Goal: Check status: Check status

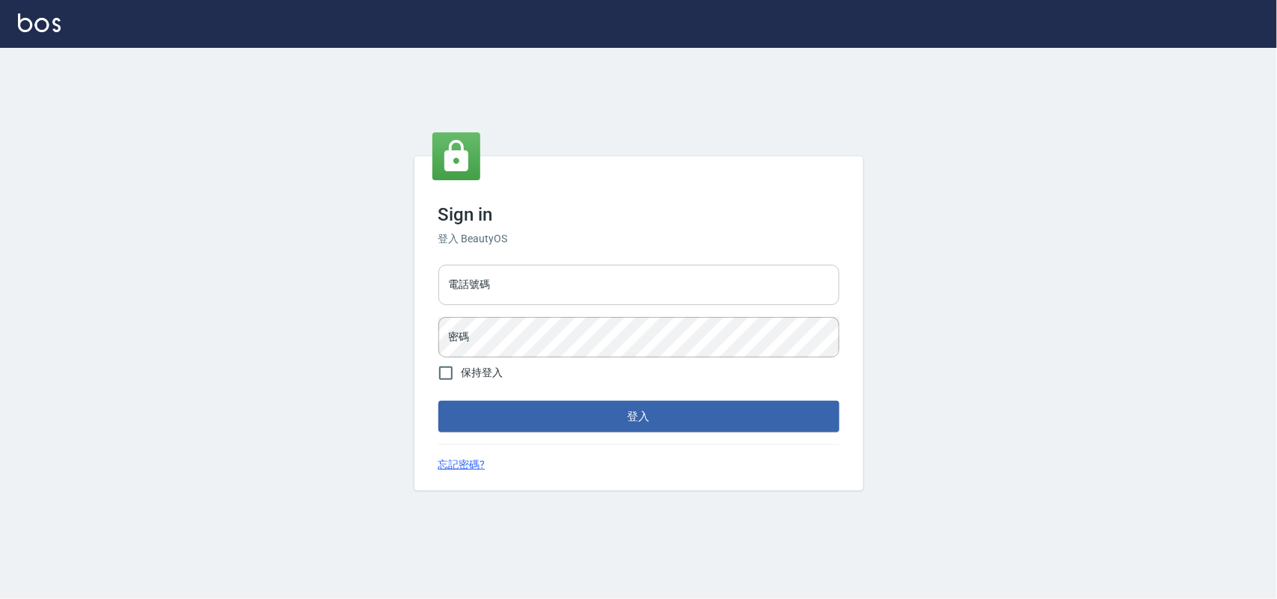
click at [521, 281] on input "電話號碼" at bounding box center [638, 285] width 401 height 40
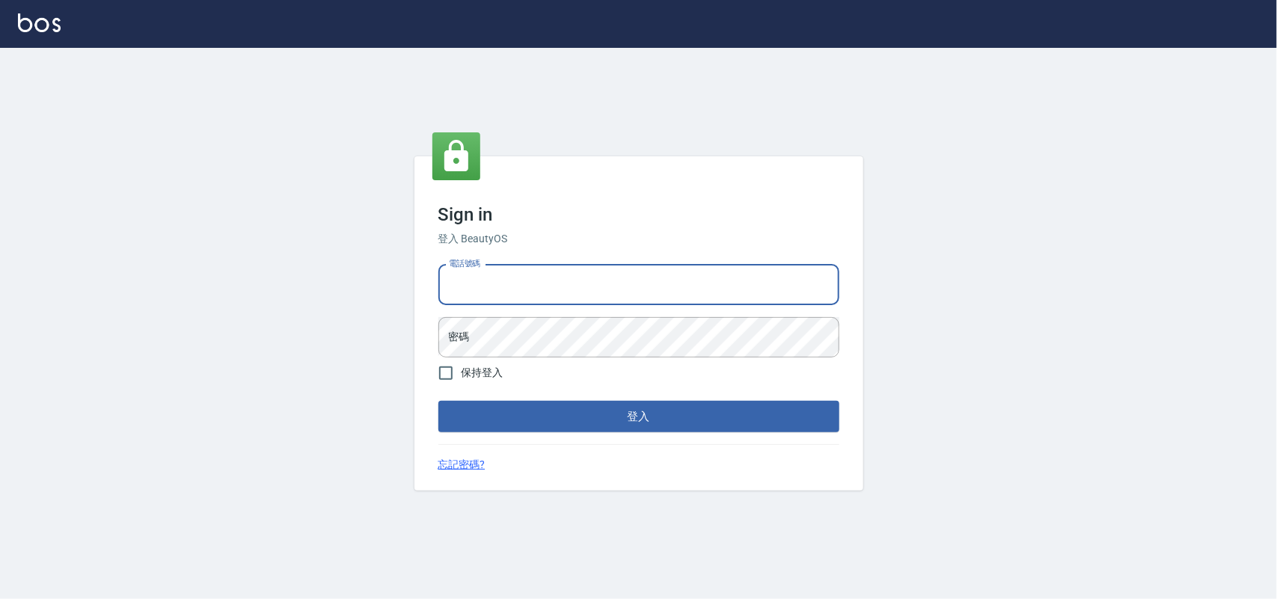
type input "0985335300"
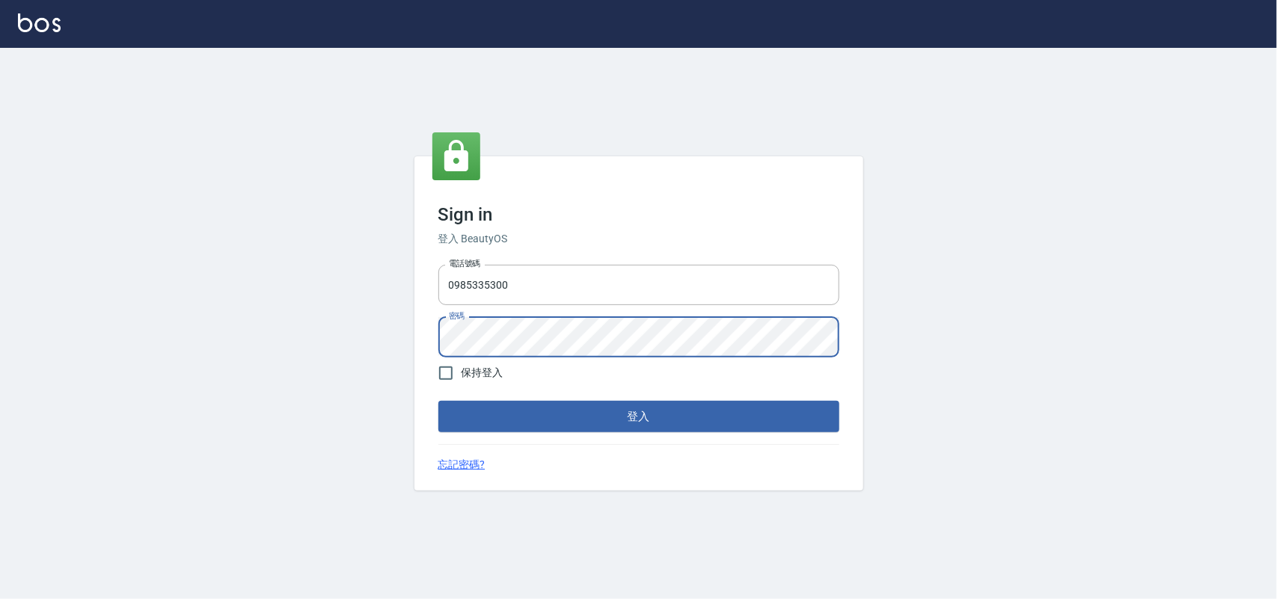
click at [438, 401] on button "登入" at bounding box center [638, 416] width 401 height 31
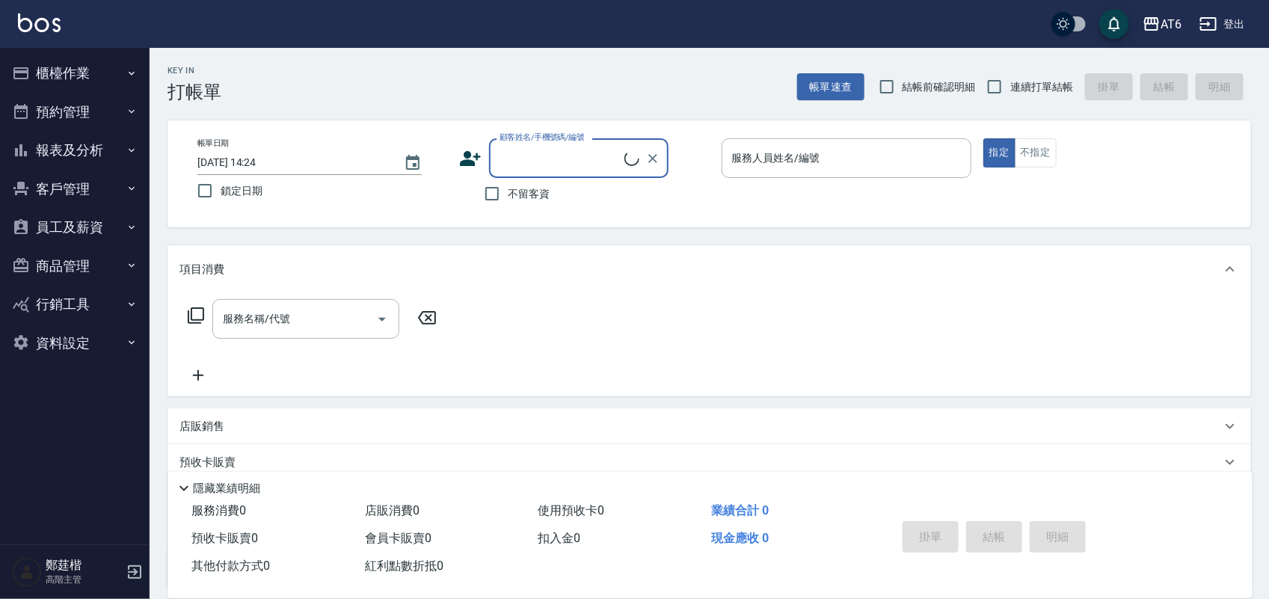
click at [99, 154] on button "報表及分析" at bounding box center [75, 150] width 138 height 39
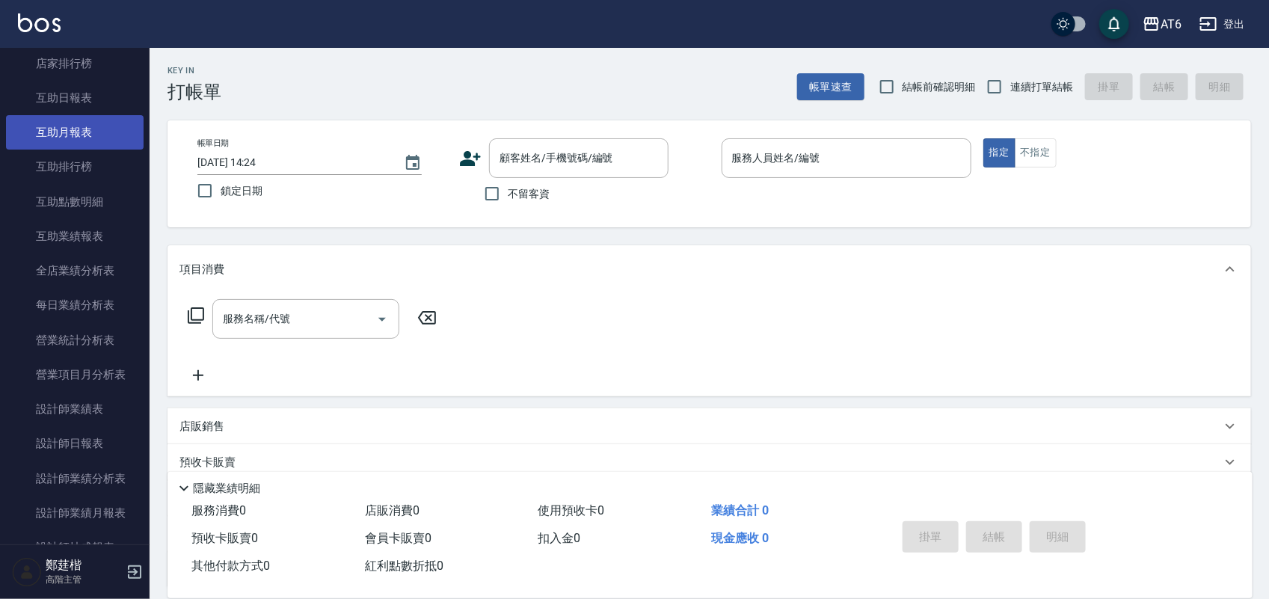
scroll to position [281, 0]
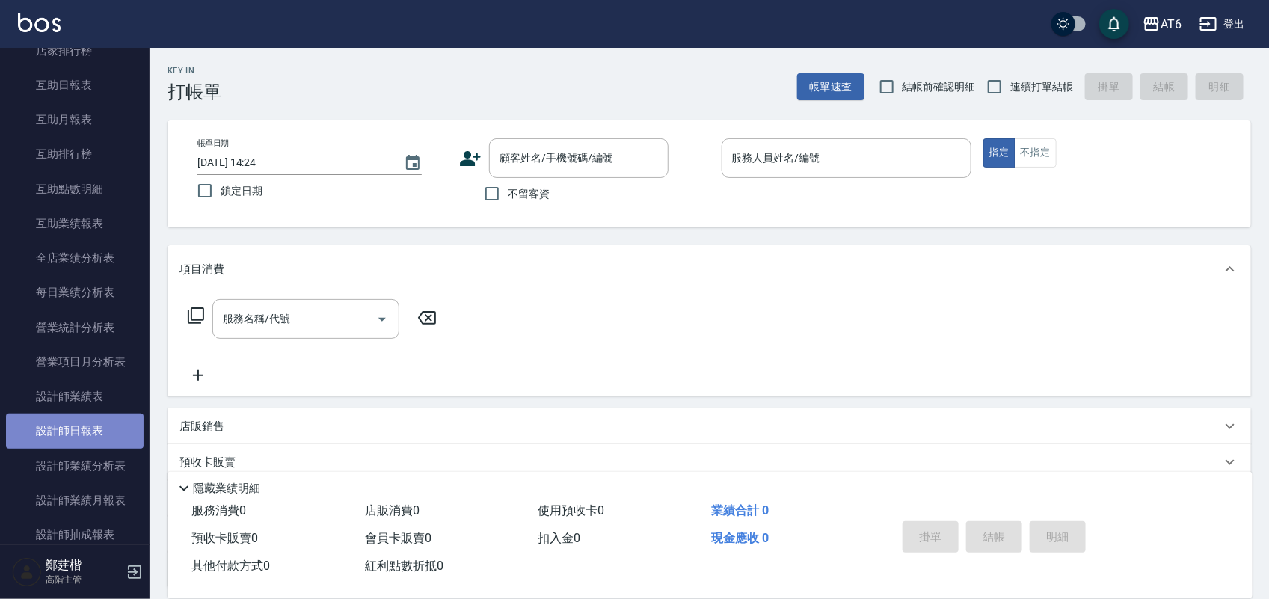
click at [107, 421] on link "設計師日報表" at bounding box center [75, 431] width 138 height 34
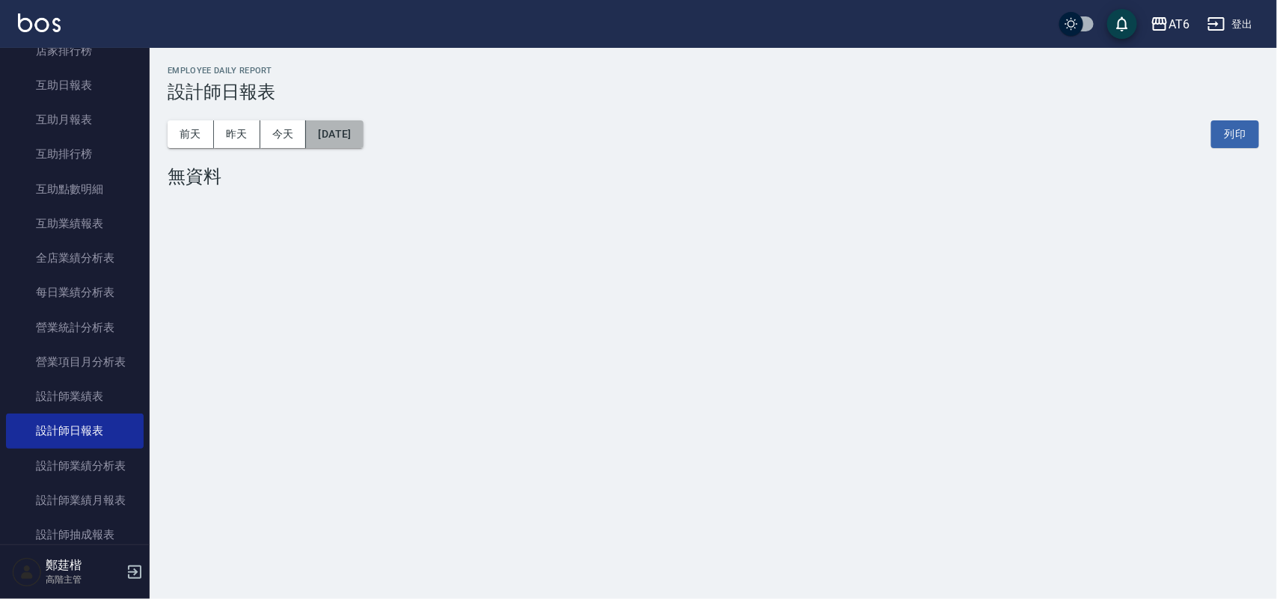
click at [363, 137] on button "[DATE]" at bounding box center [334, 134] width 57 height 28
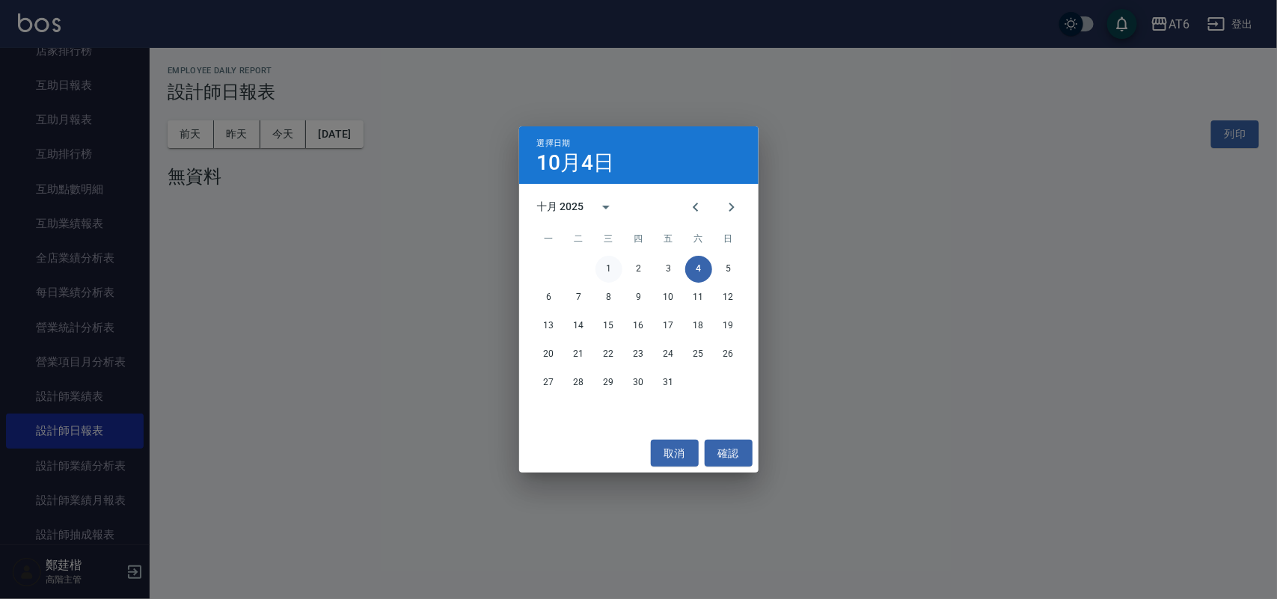
click at [610, 271] on button "1" at bounding box center [608, 269] width 27 height 27
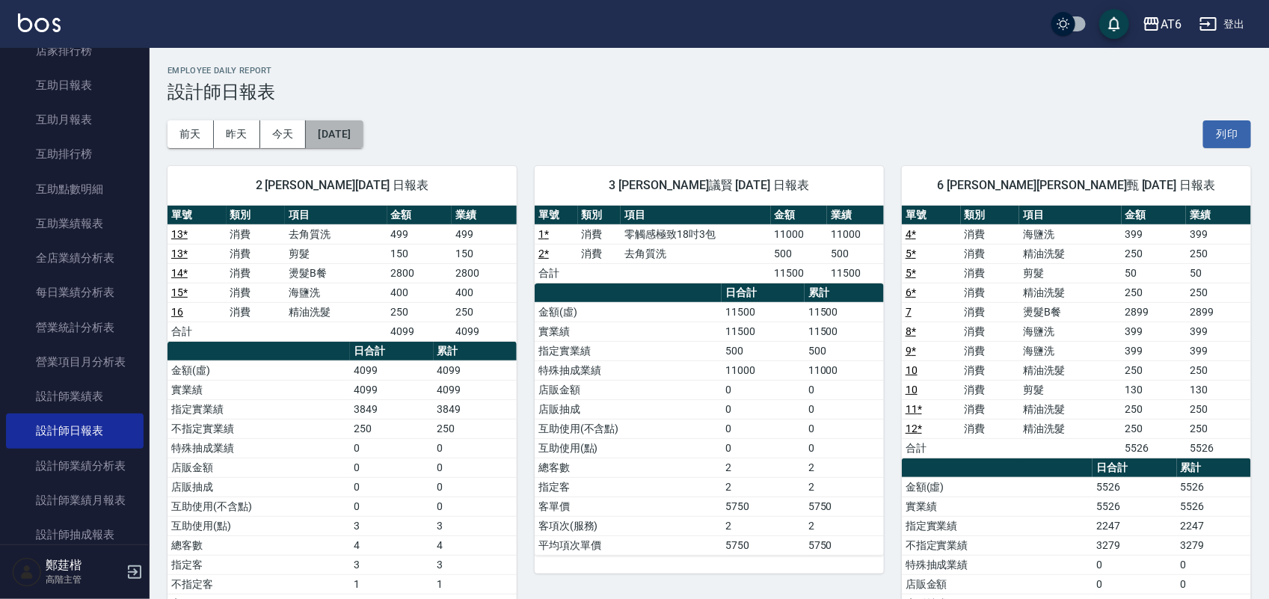
click at [335, 137] on button "[DATE]" at bounding box center [334, 134] width 57 height 28
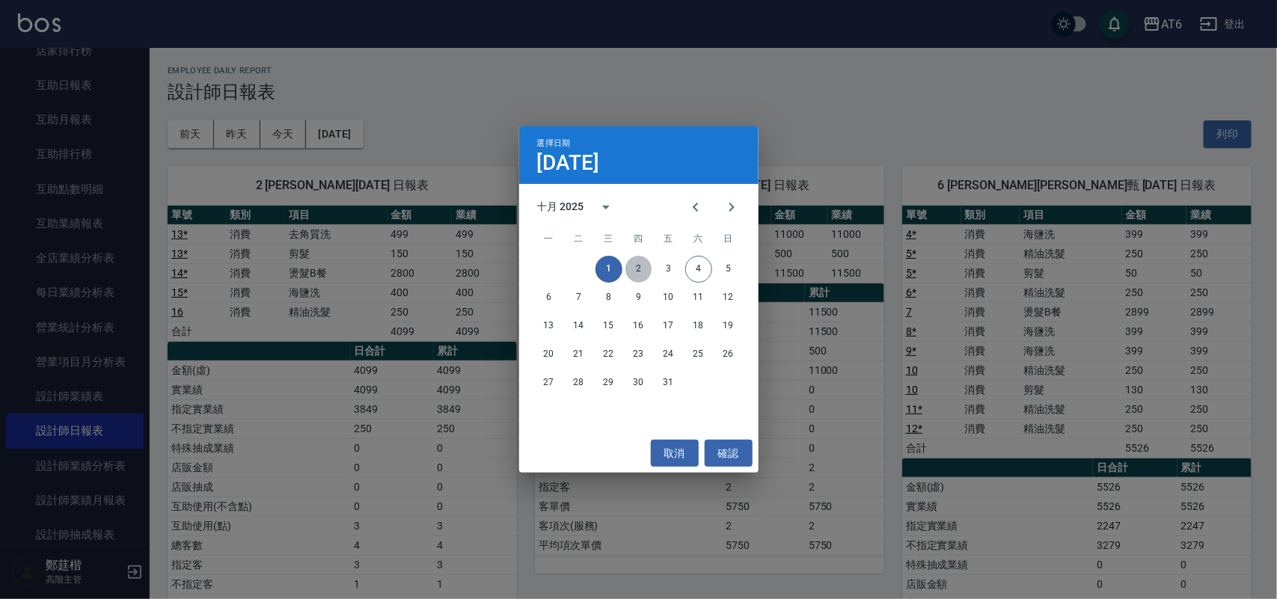
click at [632, 266] on button "2" at bounding box center [638, 269] width 27 height 27
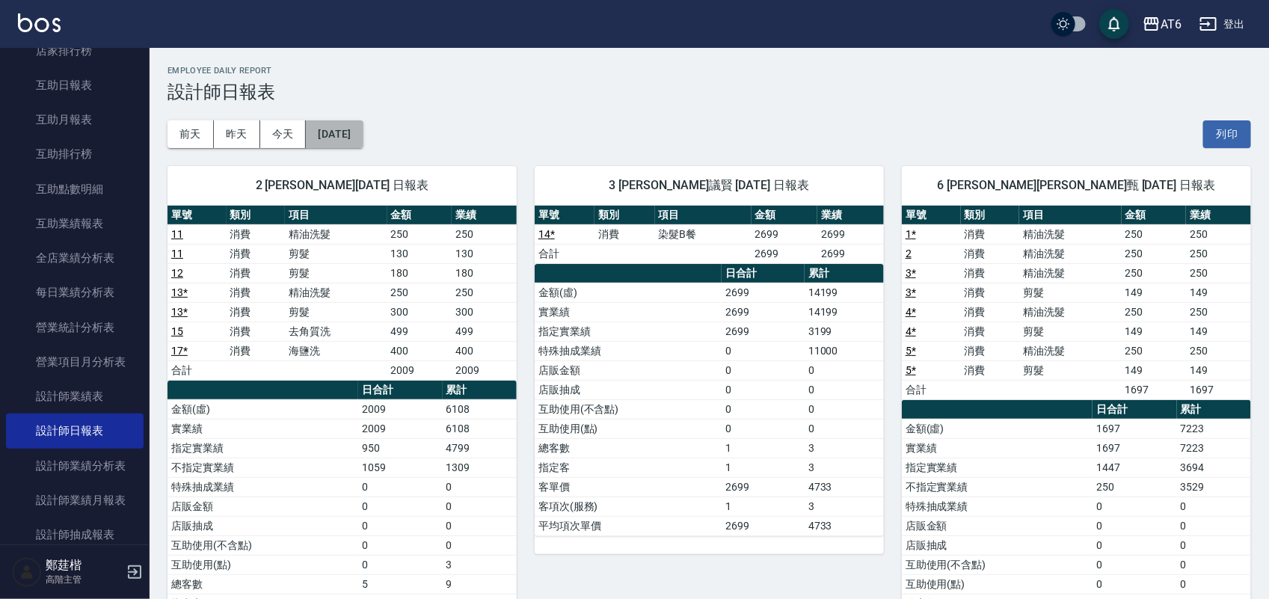
click at [350, 140] on button "[DATE]" at bounding box center [334, 134] width 57 height 28
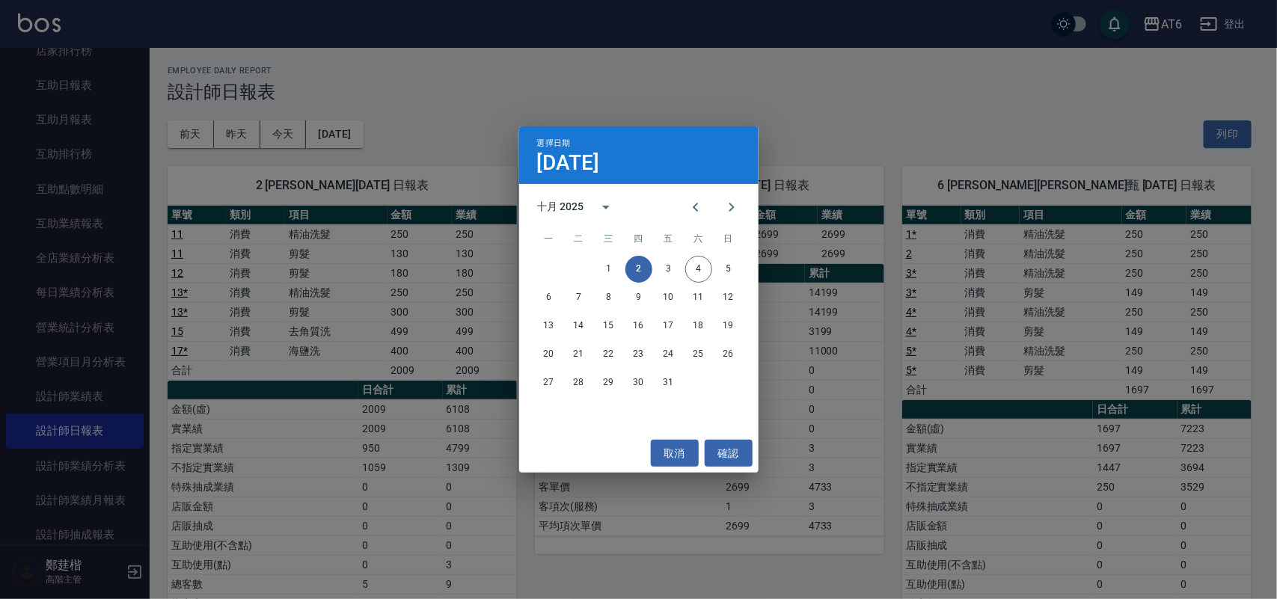
click at [838, 99] on div "選擇日期 [DATE] 十月 2025 一 二 三 四 五 六 日 1 2 3 4 5 6 7 8 9 10 11 12 13 14 15 16 17 18 …" at bounding box center [638, 299] width 1277 height 599
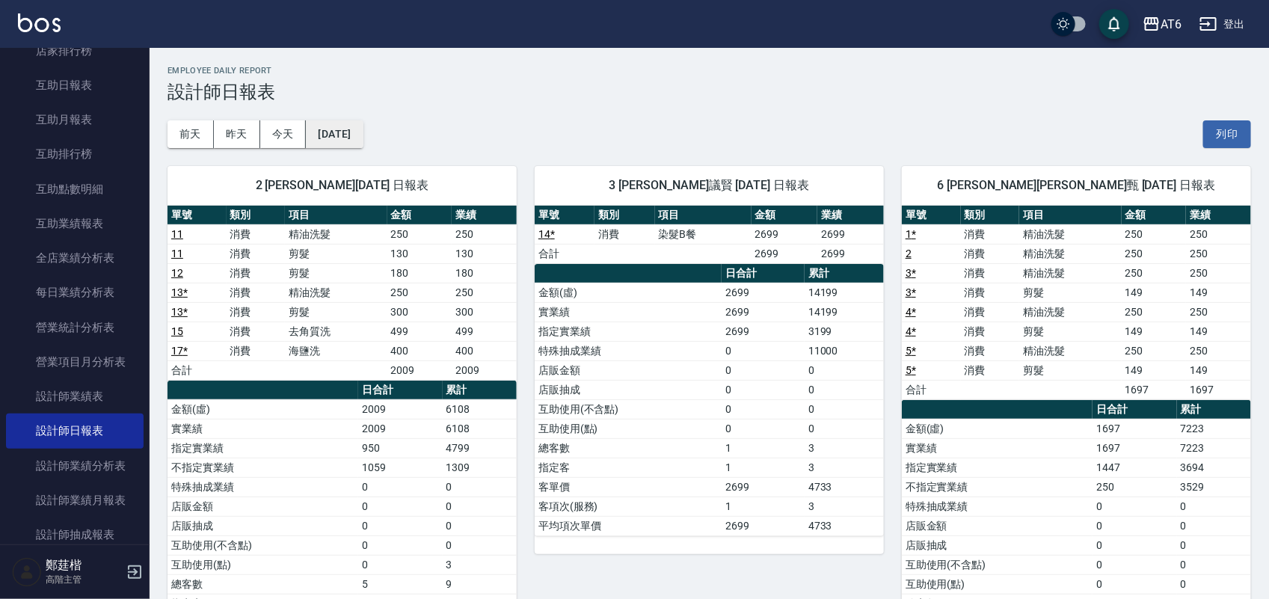
click at [363, 137] on button "[DATE]" at bounding box center [334, 134] width 57 height 28
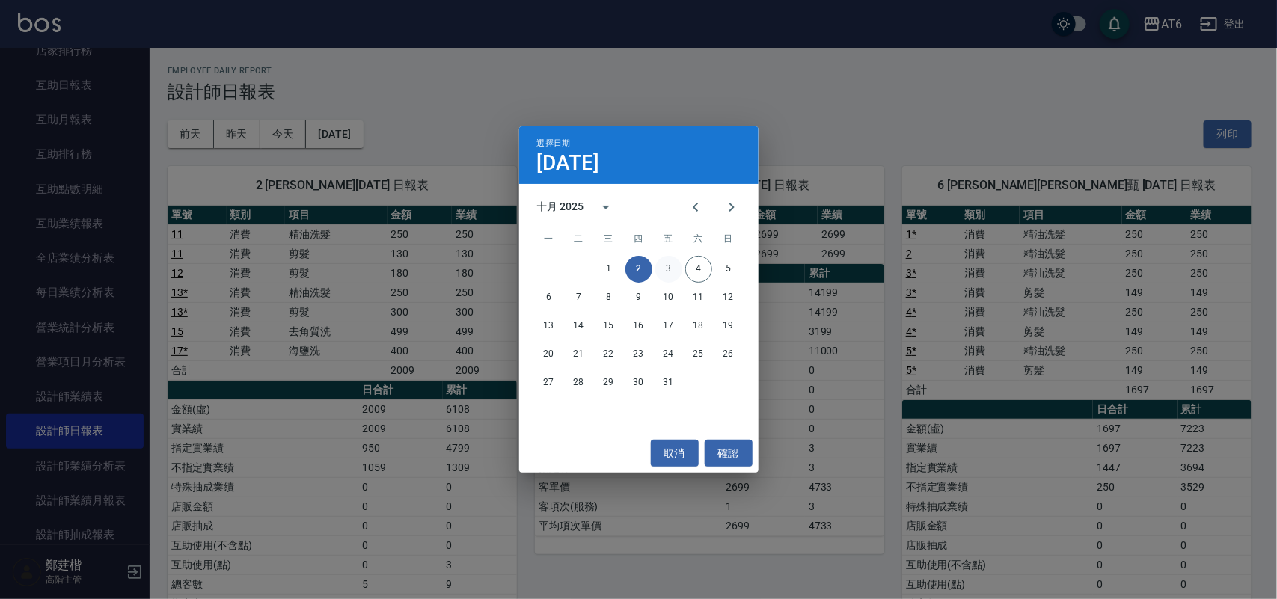
click at [672, 267] on button "3" at bounding box center [668, 269] width 27 height 27
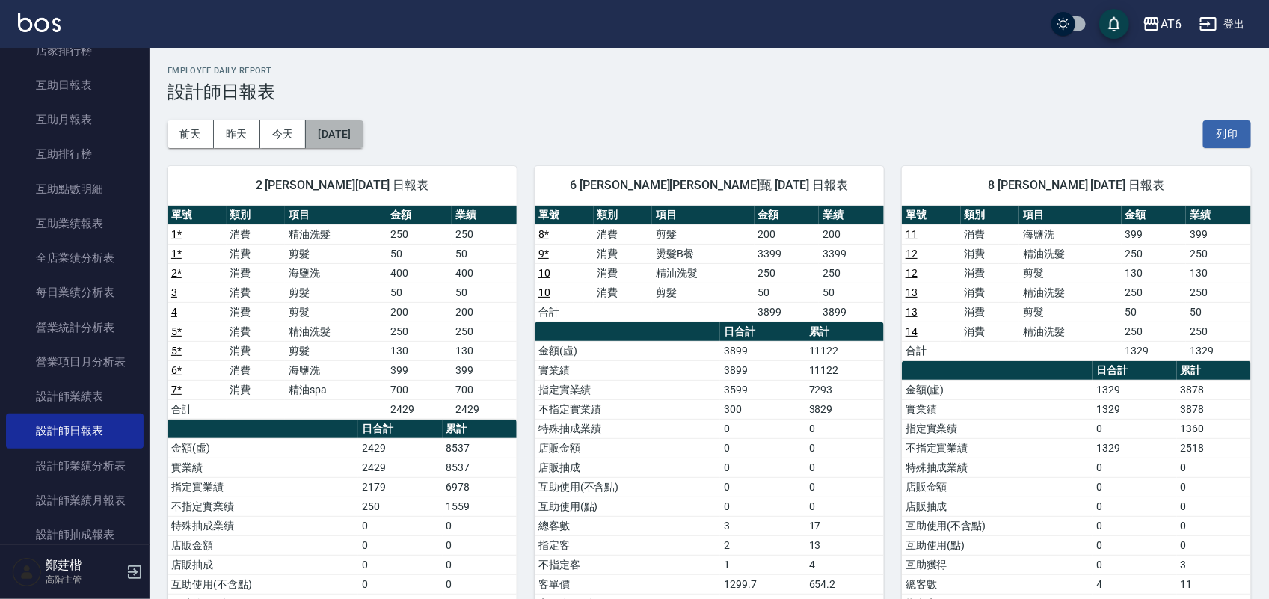
click at [350, 140] on button "[DATE]" at bounding box center [334, 134] width 57 height 28
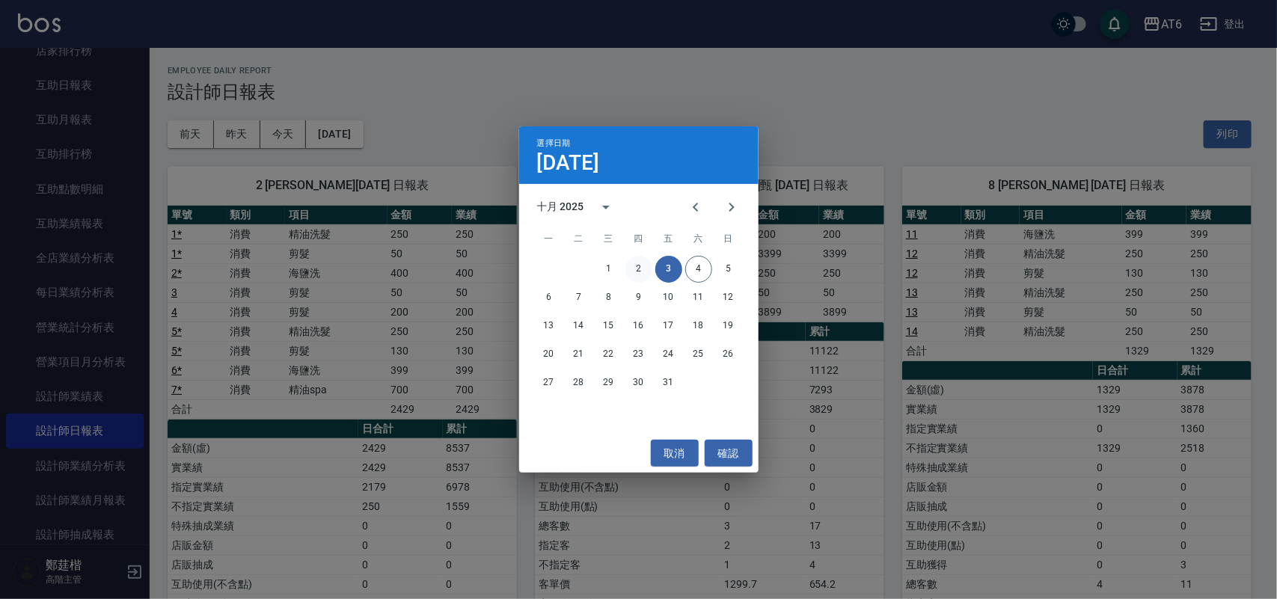
click at [642, 268] on button "2" at bounding box center [638, 269] width 27 height 27
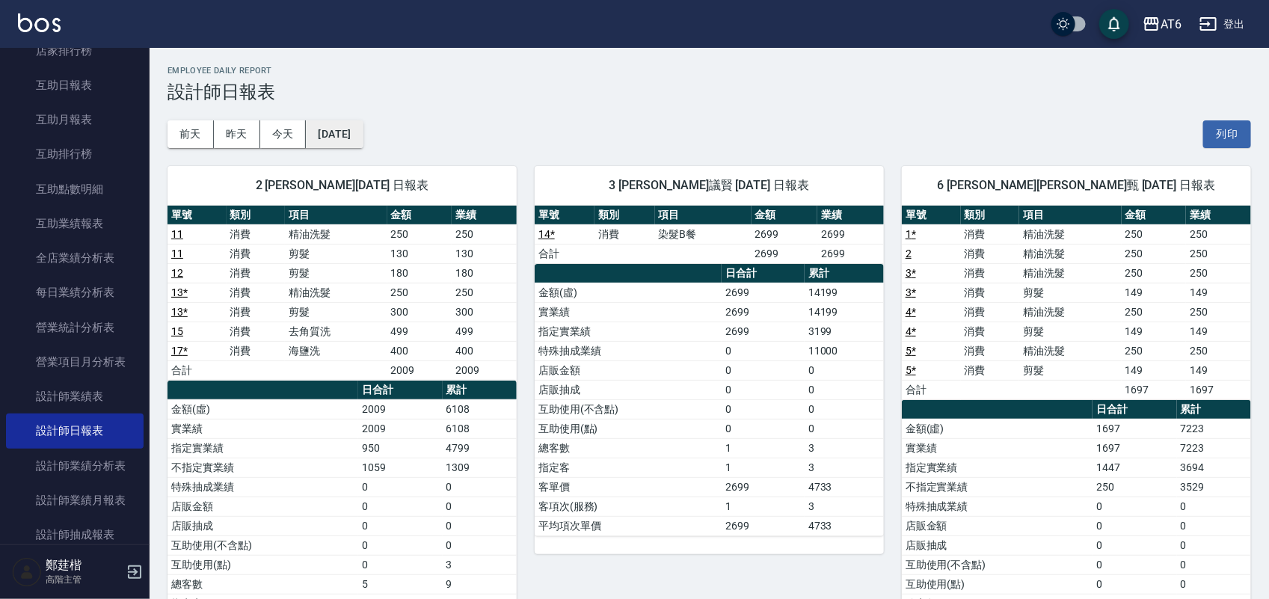
click at [363, 139] on button "[DATE]" at bounding box center [334, 134] width 57 height 28
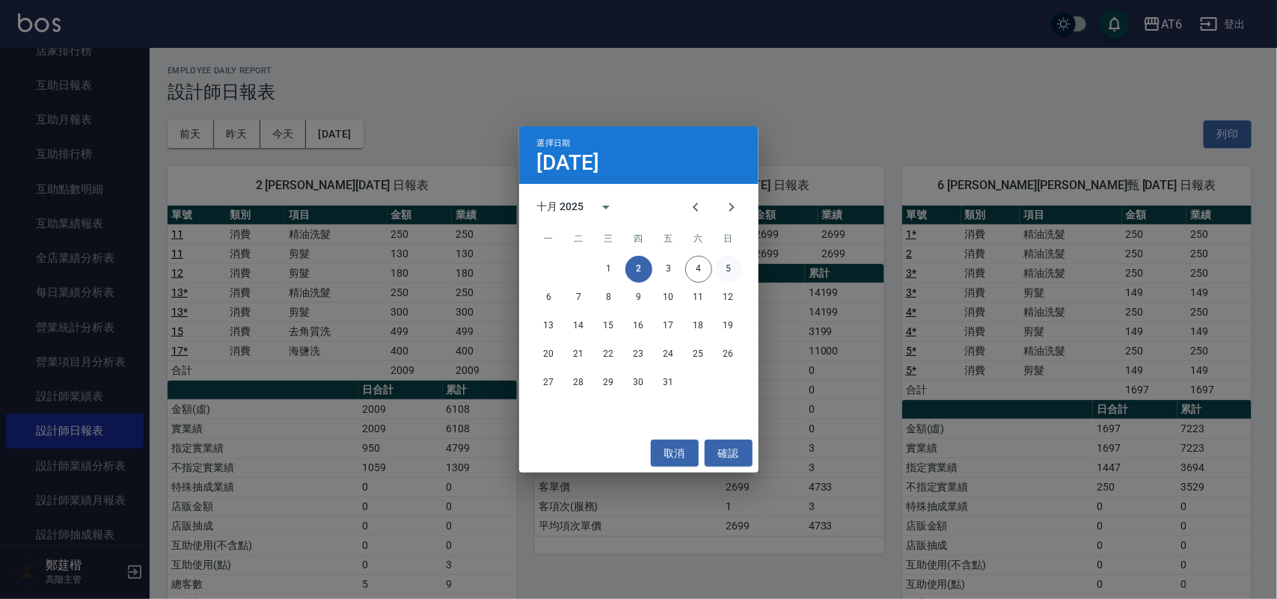
click at [731, 267] on button "5" at bounding box center [728, 269] width 27 height 27
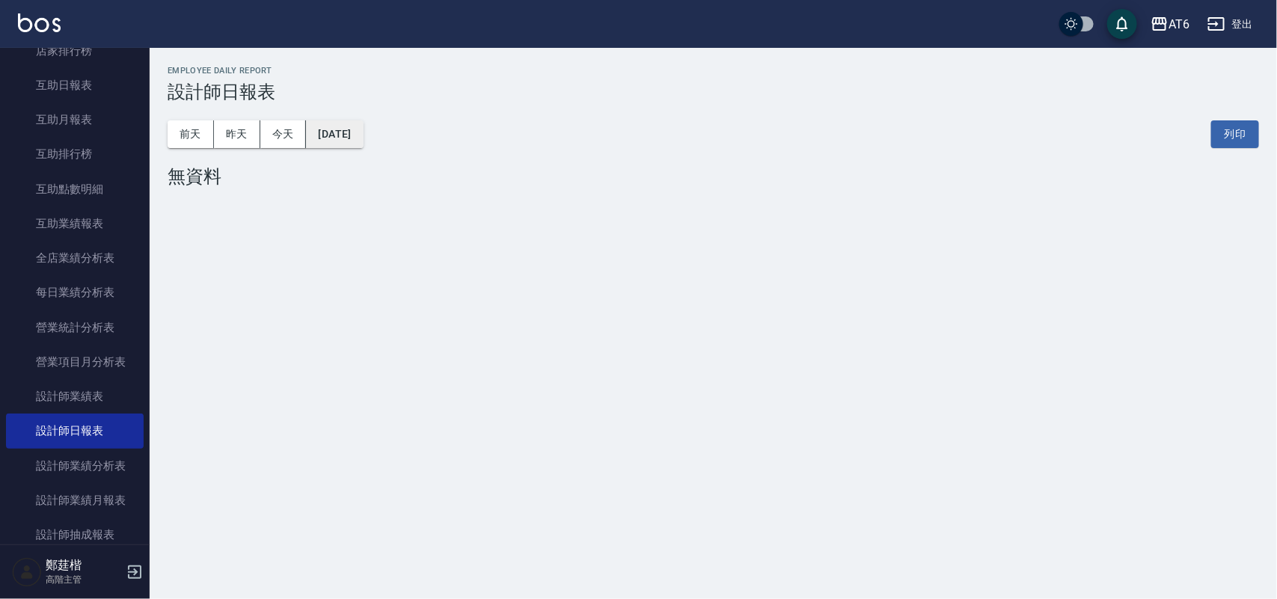
click at [363, 143] on button "[DATE]" at bounding box center [334, 134] width 57 height 28
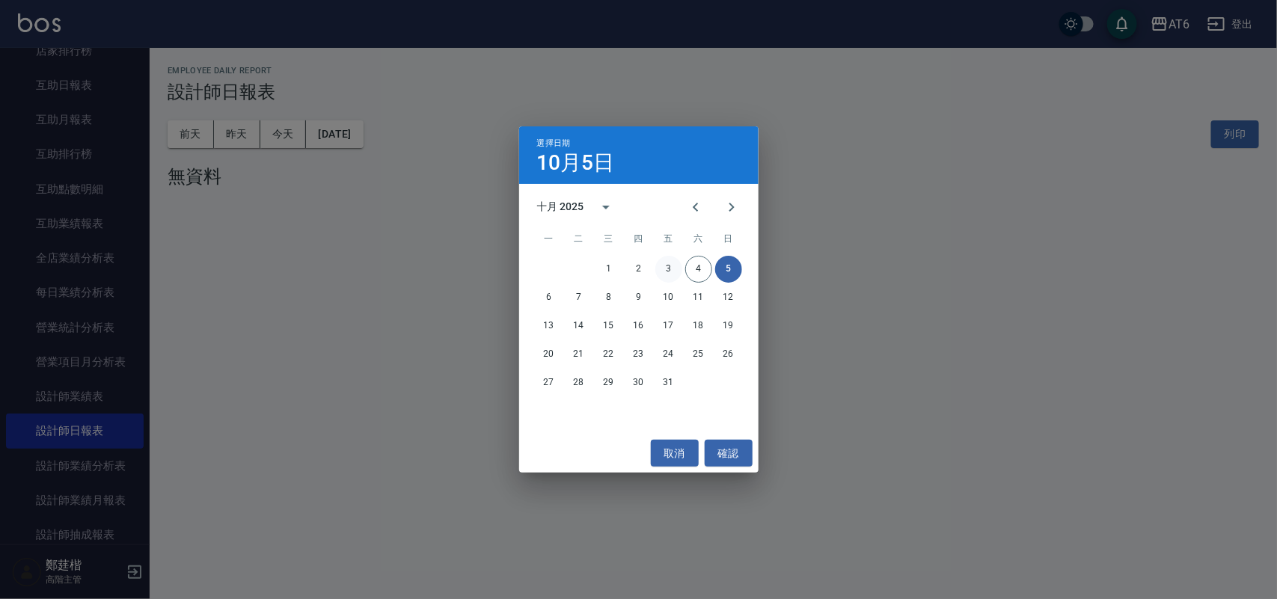
click at [673, 268] on button "3" at bounding box center [668, 269] width 27 height 27
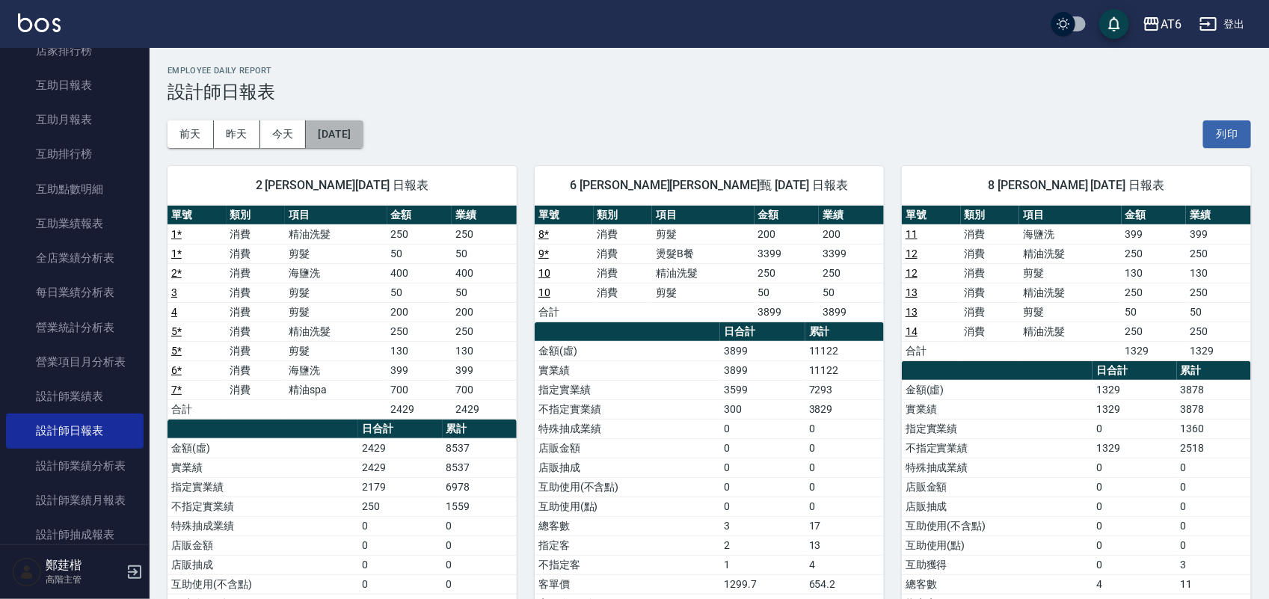
click at [363, 139] on button "[DATE]" at bounding box center [334, 134] width 57 height 28
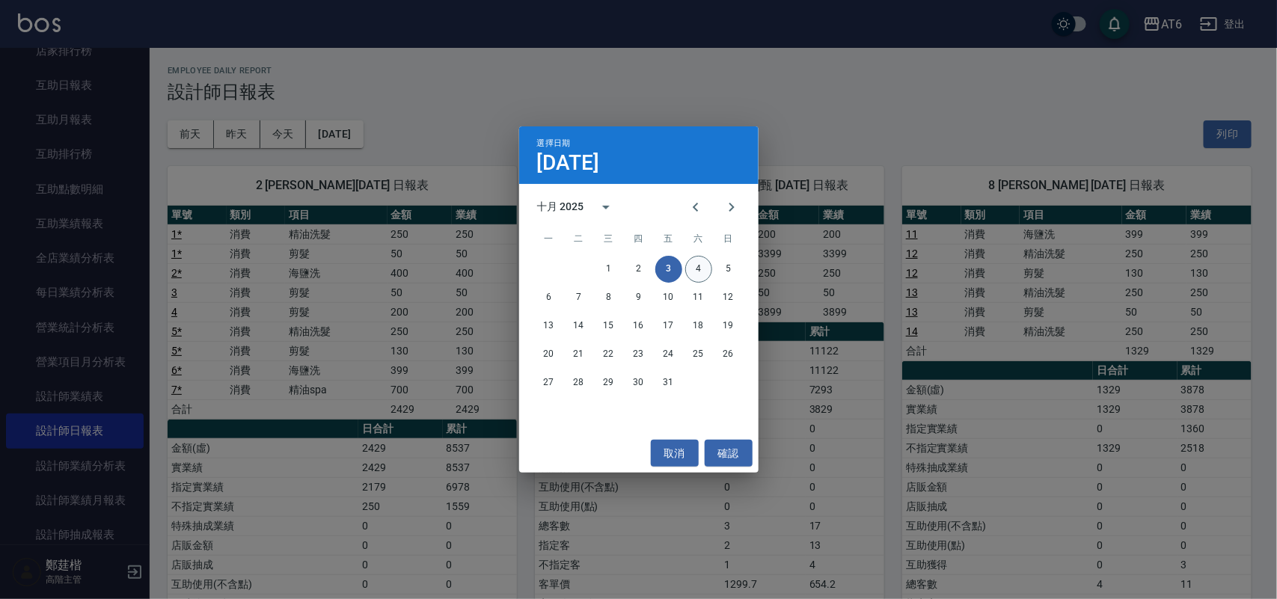
click at [700, 267] on button "4" at bounding box center [698, 269] width 27 height 27
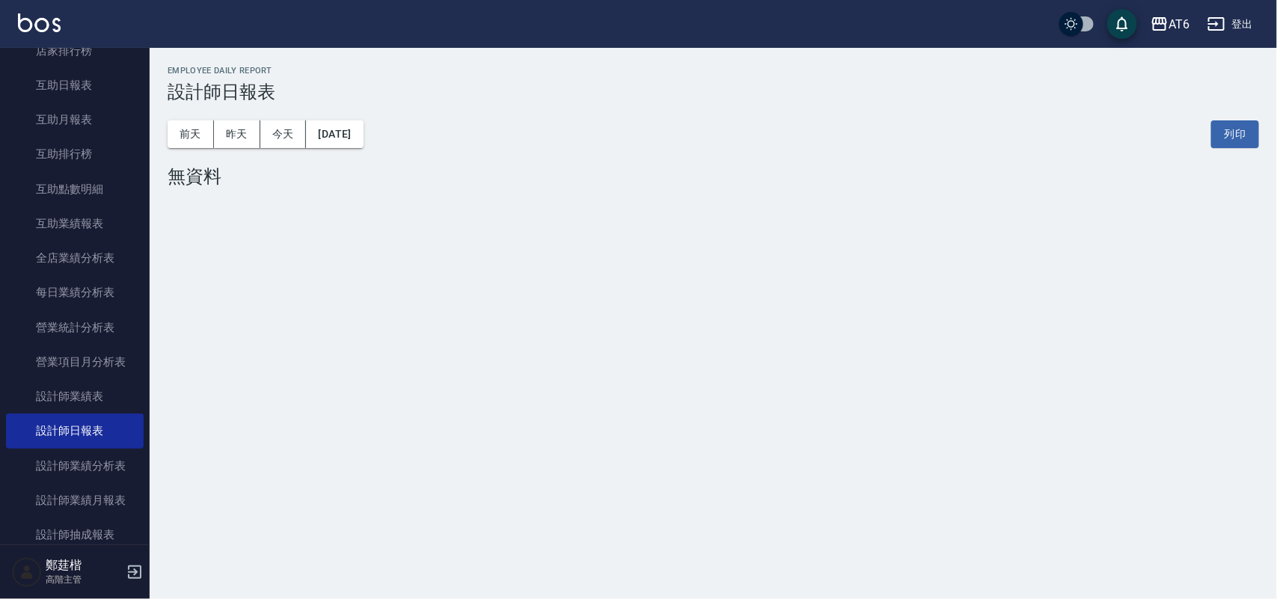
click at [528, 73] on h2 "Employee Daily Report" at bounding box center [713, 71] width 1091 height 10
